Goal: Information Seeking & Learning: Check status

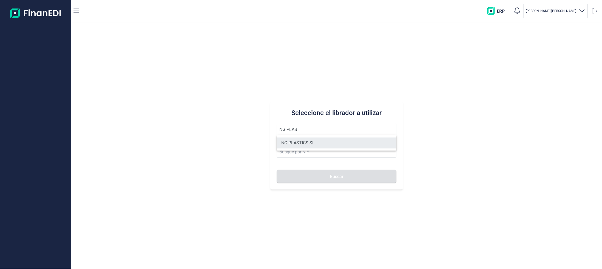
click at [308, 147] on li "NG PLASTICS SL" at bounding box center [336, 143] width 119 height 11
type input "NG PLASTICS SL"
type input "B66162702"
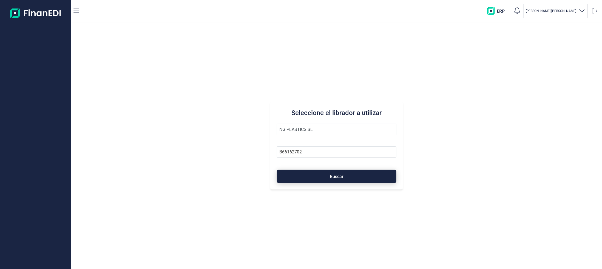
click at [312, 173] on button "Buscar" at bounding box center [336, 176] width 119 height 13
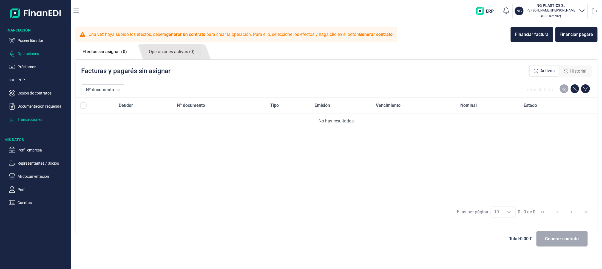
click at [35, 121] on p "Transacciones" at bounding box center [44, 119] width 52 height 7
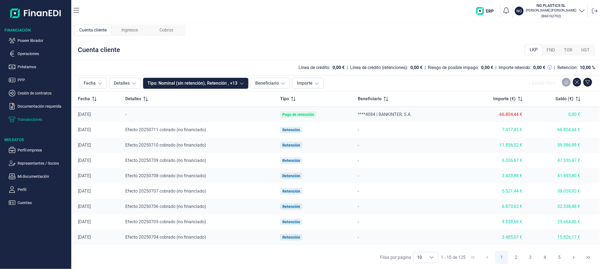
click at [171, 28] on span "Cobros" at bounding box center [166, 30] width 14 height 7
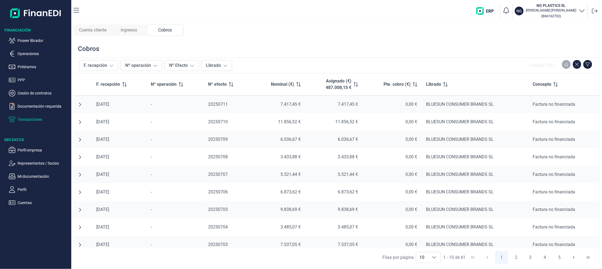
click at [133, 31] on span "Ingresos" at bounding box center [129, 30] width 16 height 7
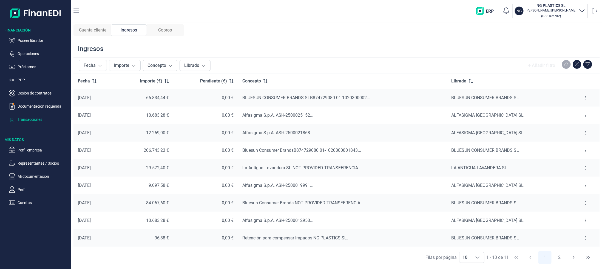
click at [102, 31] on span "Cuenta cliente" at bounding box center [92, 30] width 27 height 7
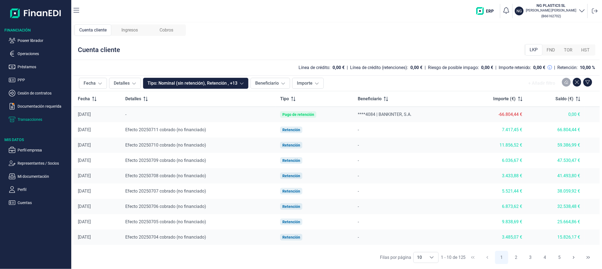
click at [126, 29] on span "Ingresos" at bounding box center [129, 30] width 16 height 7
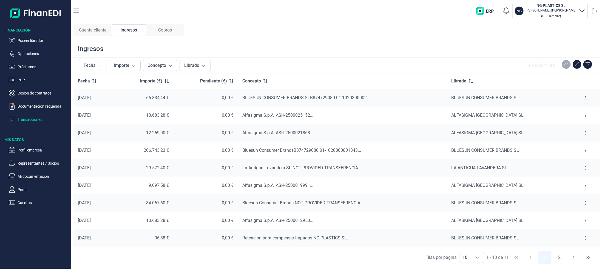
click at [105, 30] on span "Cuenta cliente" at bounding box center [92, 30] width 27 height 7
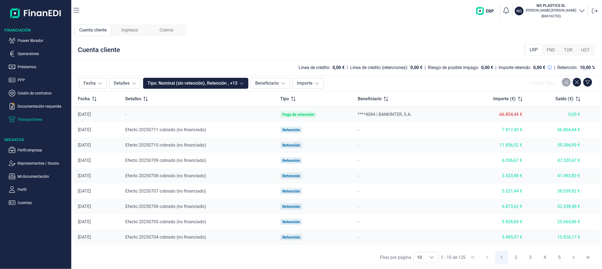
click at [100, 32] on span "Cuenta cliente" at bounding box center [92, 30] width 27 height 7
click at [91, 30] on span "Cuenta cliente" at bounding box center [92, 30] width 27 height 7
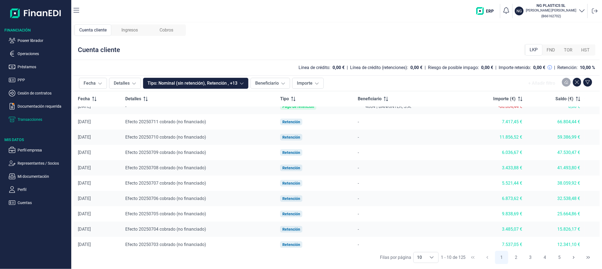
scroll to position [12, 0]
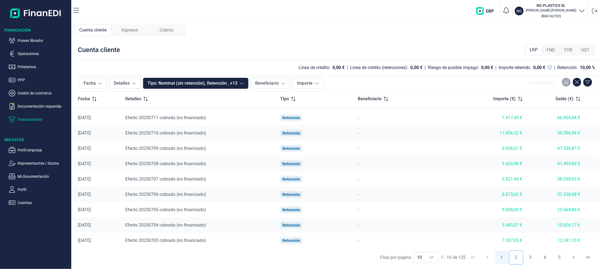
click at [515, 258] on button "2" at bounding box center [515, 257] width 13 height 13
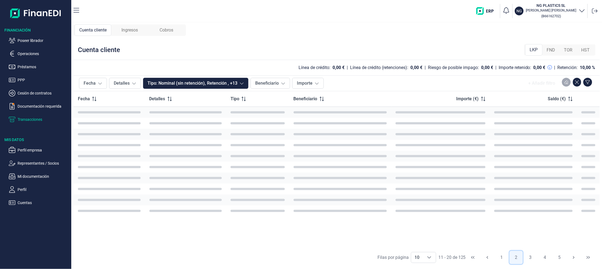
scroll to position [0, 0]
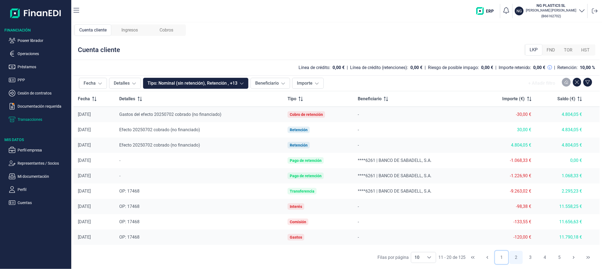
click at [501, 258] on button "1" at bounding box center [501, 257] width 13 height 13
